Goal: Check status: Check status

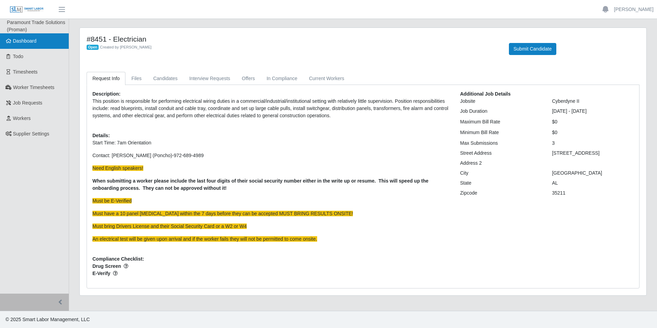
click at [38, 35] on link "Dashboard" at bounding box center [34, 40] width 69 height 15
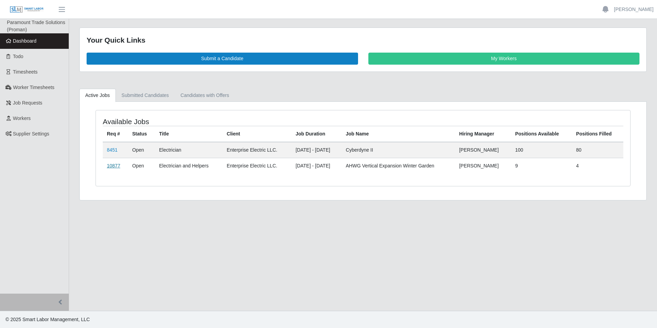
click at [112, 166] on link "10877" at bounding box center [113, 165] width 13 height 5
click at [117, 166] on link "10877" at bounding box center [113, 165] width 13 height 5
click at [113, 149] on link "8451" at bounding box center [112, 149] width 11 height 5
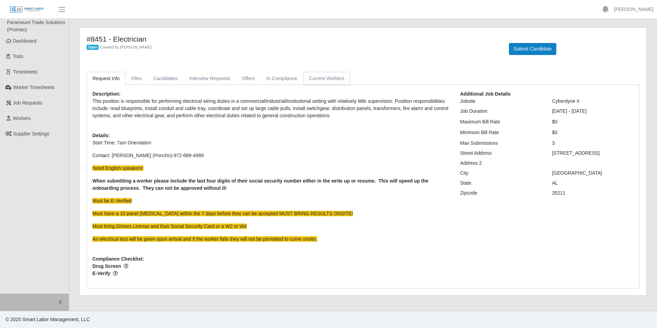
click at [320, 81] on link "Current Workers" at bounding box center [326, 78] width 47 height 13
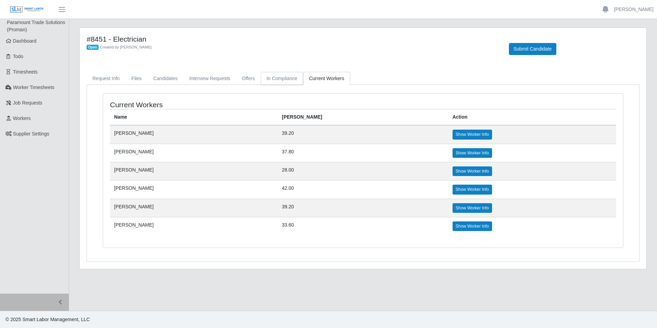
click at [276, 80] on link "In Compliance" at bounding box center [282, 78] width 43 height 13
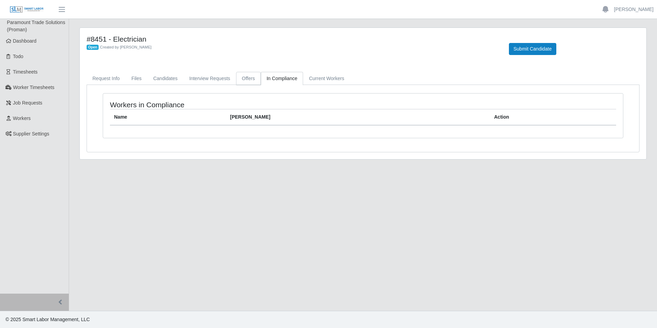
click at [245, 77] on link "Offers" at bounding box center [248, 78] width 25 height 13
click at [206, 79] on link "Interview Requests" at bounding box center [209, 78] width 53 height 13
click at [166, 82] on link "Candidates" at bounding box center [165, 78] width 36 height 13
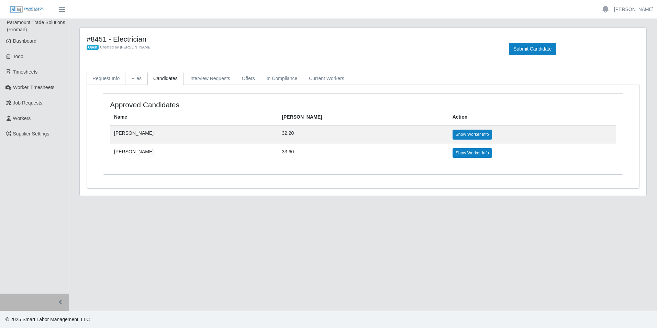
click at [109, 79] on link "Request Info" at bounding box center [106, 78] width 39 height 13
